Goal: Transaction & Acquisition: Subscribe to service/newsletter

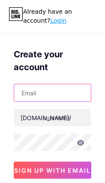
click at [57, 93] on input "text" at bounding box center [52, 92] width 76 height 17
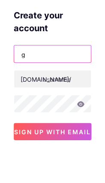
type input "ge"
type input "[EMAIL_ADDRESS][DOMAIN_NAME]"
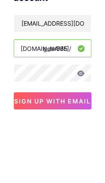
type input "gear555"
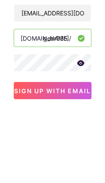
click at [83, 140] on icon at bounding box center [80, 143] width 7 height 6
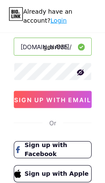
scroll to position [68, 0]
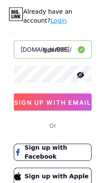
click at [61, 100] on span "sign up with email" at bounding box center [52, 101] width 76 height 7
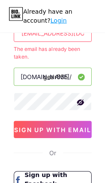
scroll to position [59, 0]
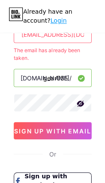
click at [102, 106] on div "Create your account [EMAIL_ADDRESS][DOMAIN_NAME] The email has already been tak…" at bounding box center [52, 104] width 105 height 244
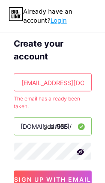
scroll to position [0, 0]
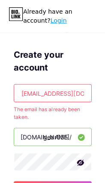
click at [50, 24] on link "Login" at bounding box center [58, 20] width 16 height 7
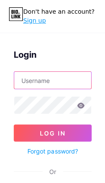
click at [53, 79] on input "text" at bounding box center [52, 79] width 76 height 17
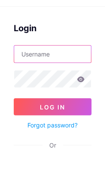
type input "[EMAIL_ADDRESS][DOMAIN_NAME]"
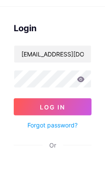
scroll to position [26, 0]
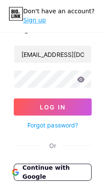
click at [63, 104] on span "Log In" at bounding box center [52, 106] width 25 height 7
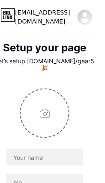
scroll to position [0, 0]
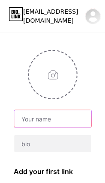
click at [50, 112] on input "text" at bounding box center [52, 117] width 76 height 17
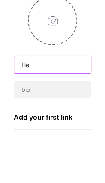
type input "H"
type input "Gear555"
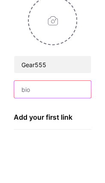
click at [67, 134] on input "text" at bounding box center [52, 142] width 76 height 17
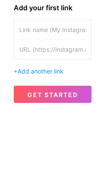
scroll to position [127, 0]
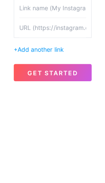
click at [59, 164] on span "get started" at bounding box center [52, 167] width 50 height 7
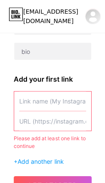
scroll to position [140, 0]
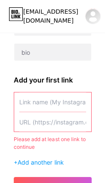
click at [59, 95] on input "text" at bounding box center [52, 101] width 66 height 19
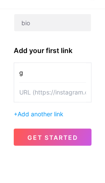
scroll to position [138, 0]
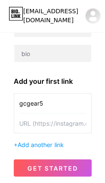
click at [67, 164] on span "get started" at bounding box center [52, 167] width 50 height 7
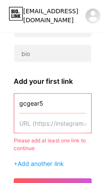
click at [71, 95] on input "gcgear5" at bounding box center [52, 102] width 66 height 19
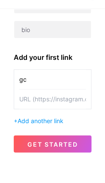
type input "g"
click at [80, 93] on input "text" at bounding box center [52, 102] width 66 height 19
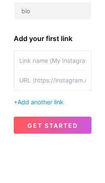
paste input "[URL][DOMAIN_NAME]"
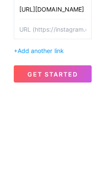
type input "[URL][DOMAIN_NAME]"
click at [59, 164] on span "get started" at bounding box center [52, 167] width 50 height 7
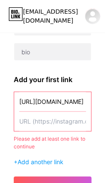
scroll to position [157, 0]
